Goal: Task Accomplishment & Management: Use online tool/utility

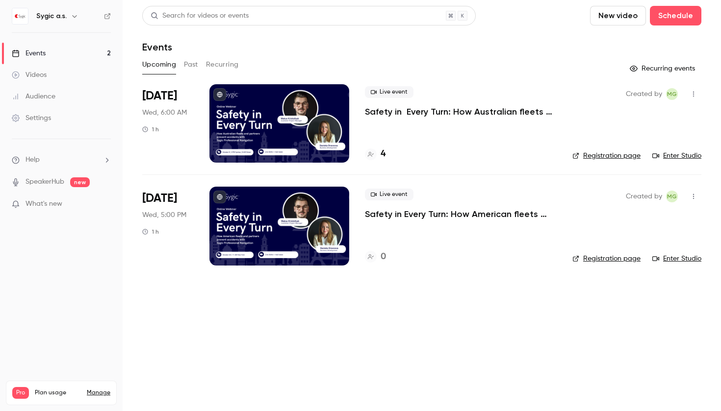
click at [464, 117] on p "Safety in Every Turn: How Australian fleets and partners prevent accidents with…" at bounding box center [461, 112] width 192 height 12
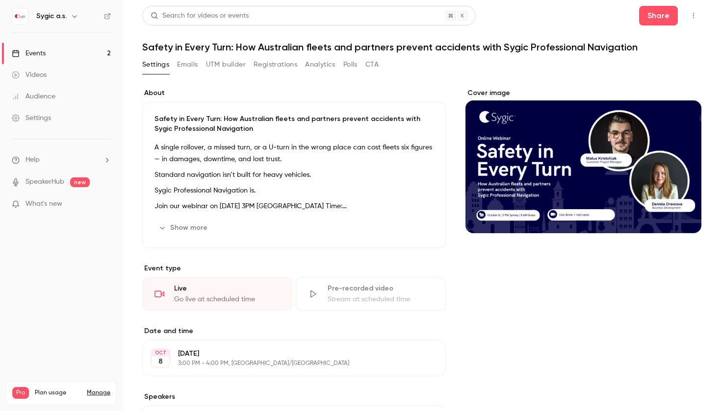
click at [218, 64] on button "UTM builder" at bounding box center [226, 65] width 40 height 16
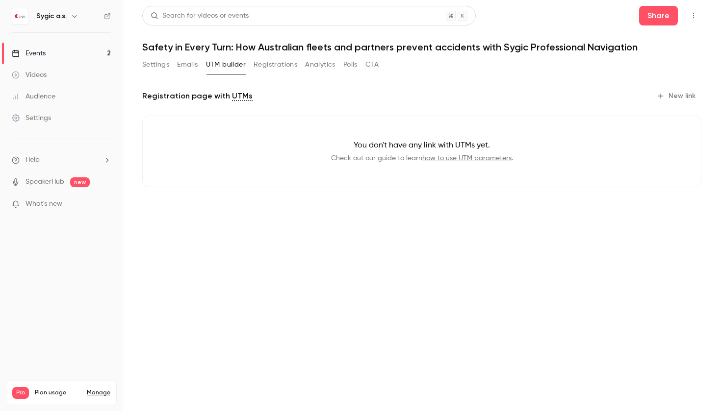
click at [669, 99] on button "New link" at bounding box center [677, 96] width 49 height 16
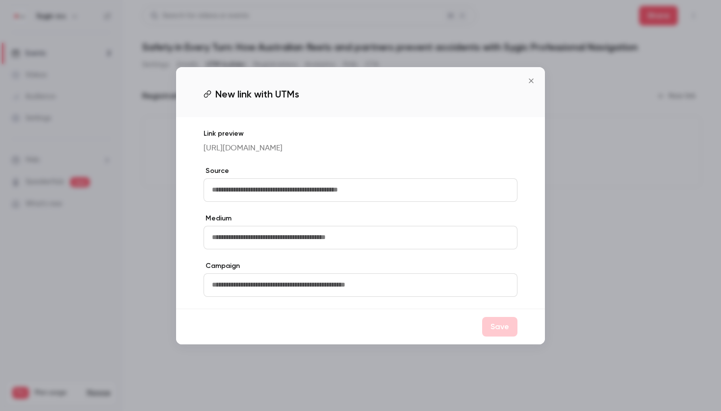
click at [343, 200] on input "text" at bounding box center [361, 191] width 314 height 24
type input "*****"
click at [326, 235] on div "Medium" at bounding box center [361, 232] width 314 height 36
click at [326, 245] on input "text" at bounding box center [361, 238] width 314 height 24
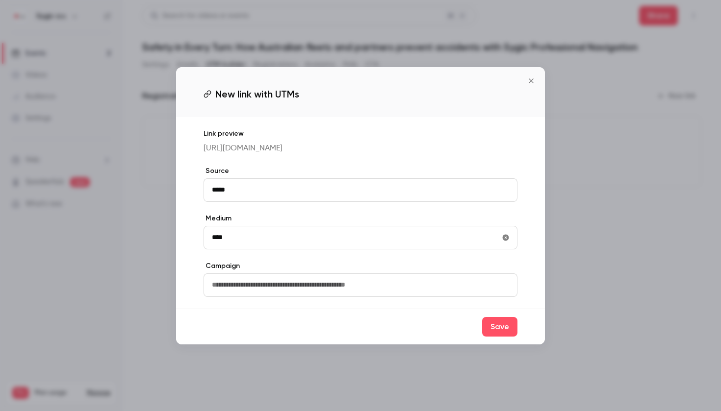
type input "****"
click at [329, 309] on div "Link preview https://watch.getcontrast.io/register/sygic-a-s-safety-in-every-tu…" at bounding box center [360, 213] width 369 height 192
click at [326, 292] on input "text" at bounding box center [361, 286] width 314 height 24
click at [509, 337] on button "Save" at bounding box center [499, 327] width 35 height 20
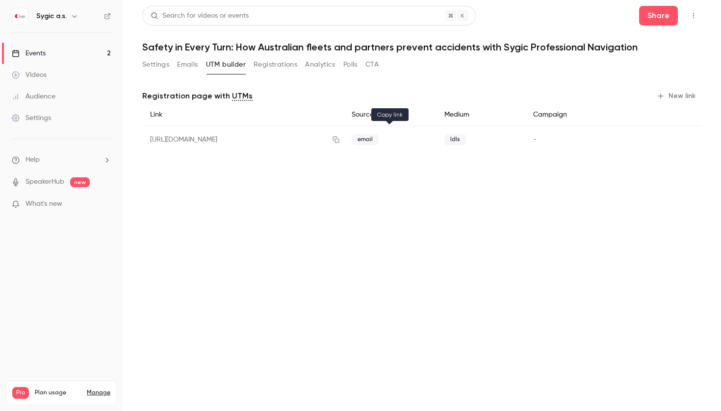
click at [340, 140] on icon "button" at bounding box center [336, 139] width 8 height 7
